Goal: Information Seeking & Learning: Learn about a topic

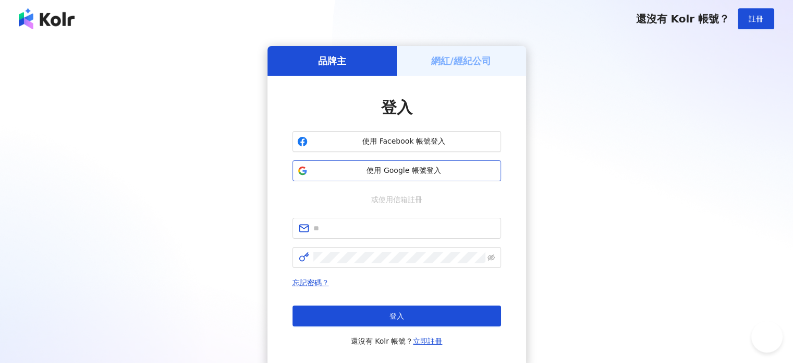
click at [364, 168] on span "使用 Google 帳號登入" at bounding box center [404, 170] width 185 height 10
click at [367, 178] on button "使用 Google 帳號登入" at bounding box center [397, 170] width 209 height 21
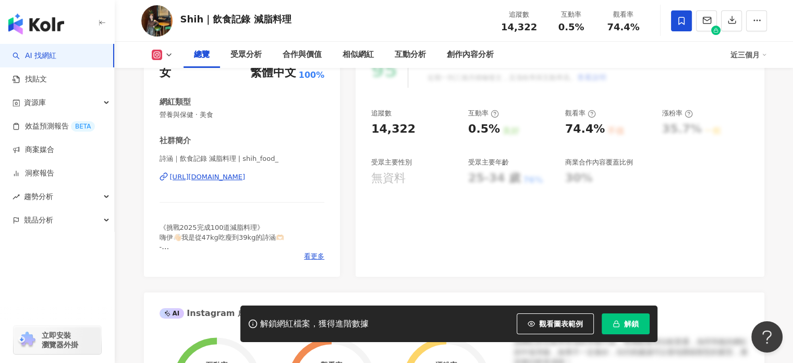
click at [618, 316] on button "解鎖" at bounding box center [626, 323] width 48 height 21
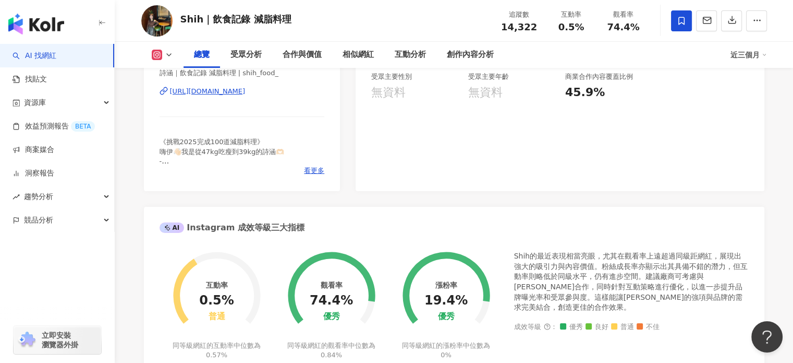
scroll to position [261, 0]
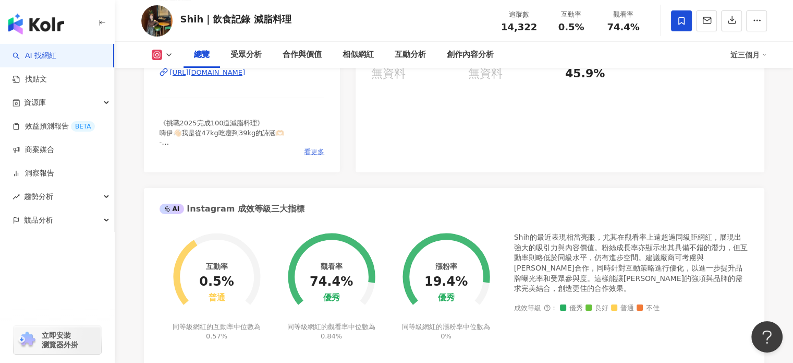
click at [312, 153] on span "看更多" at bounding box center [314, 151] width 20 height 9
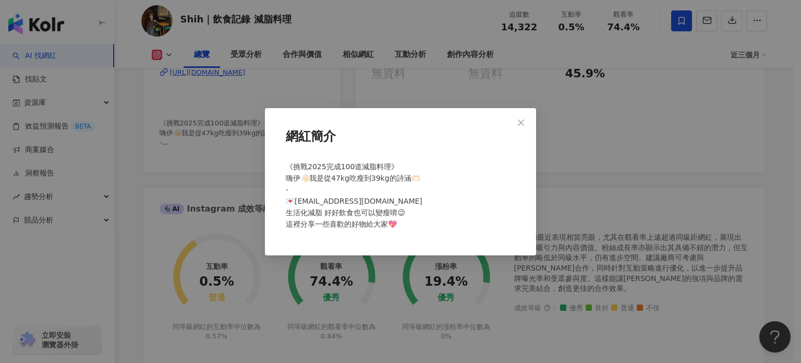
click at [558, 175] on div "網紅簡介 《挑戰2025完成100道減脂料理》 嗨伊👋🏻我是從47kg吃瘦到39kg的詩涵🫶🏻 - 💌[EMAIL_ADDRESS][DOMAIN_NAME]…" at bounding box center [400, 181] width 801 height 363
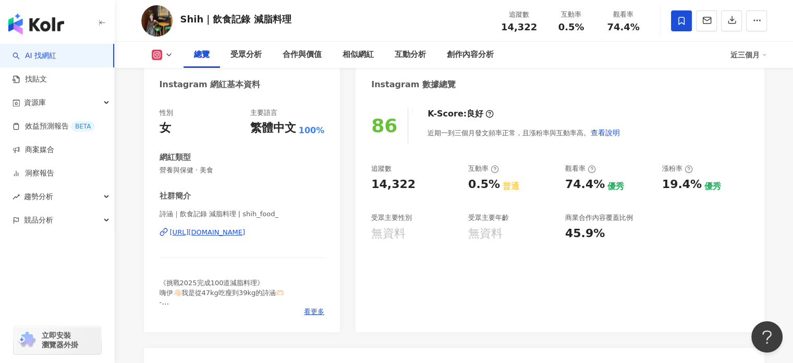
scroll to position [0, 0]
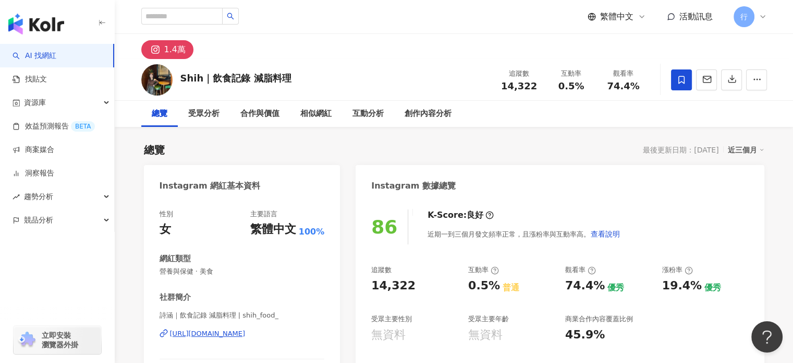
click at [246, 332] on div "[URL][DOMAIN_NAME]" at bounding box center [208, 333] width 76 height 9
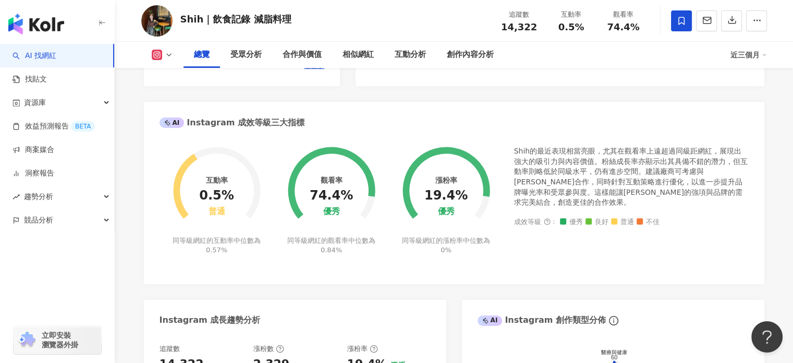
scroll to position [365, 0]
